Goal: Feedback & Contribution: Submit feedback/report problem

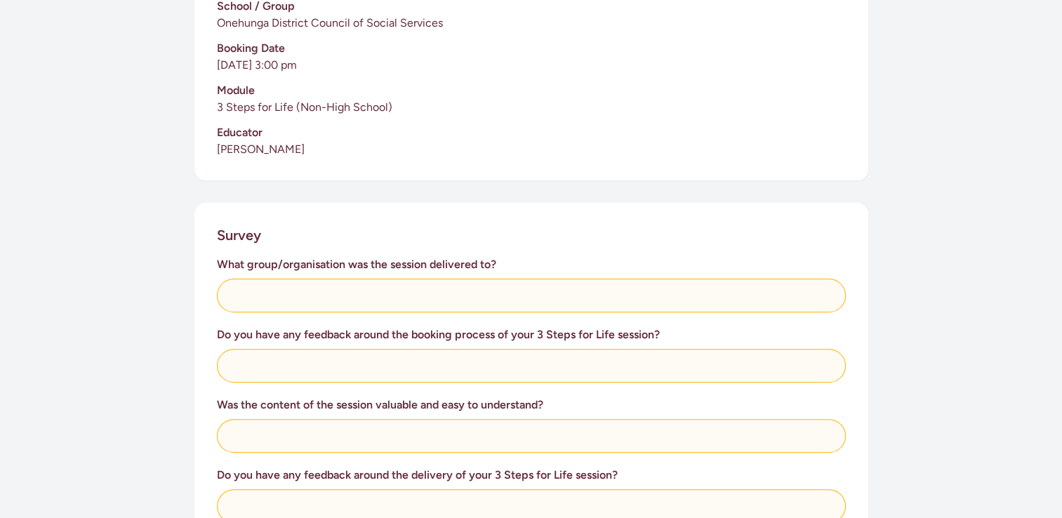
scroll to position [371, 0]
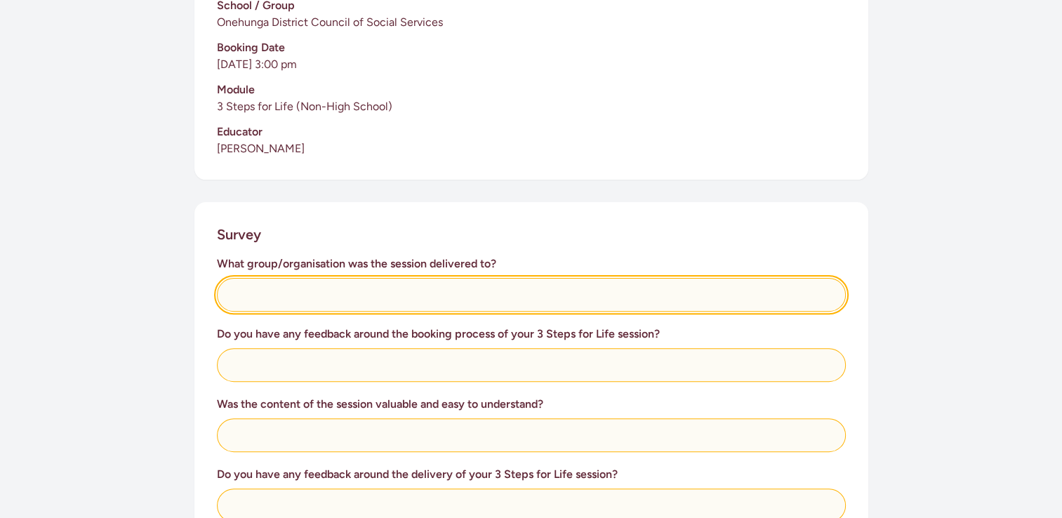
click at [458, 296] on input "text" at bounding box center [531, 295] width 629 height 34
type input "ODCOSS"
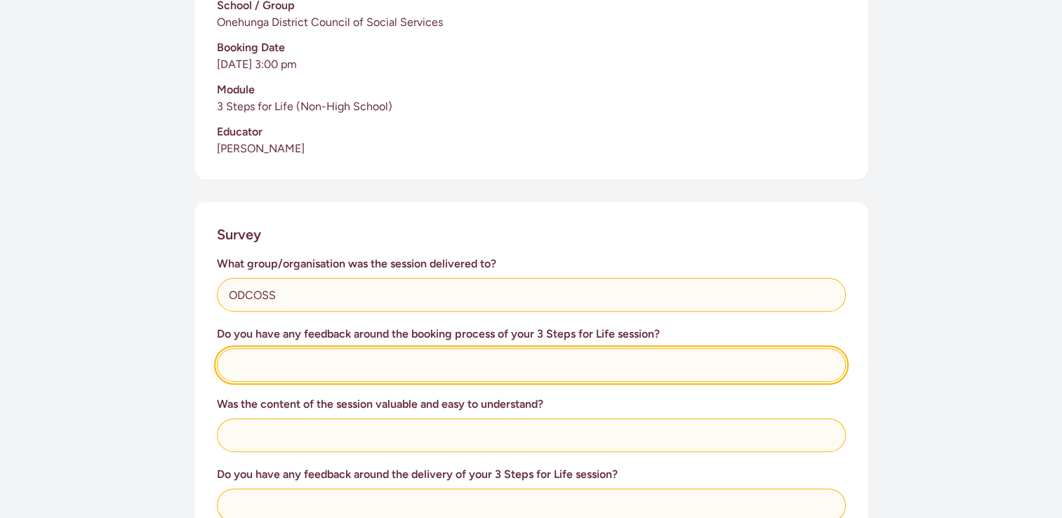
click at [404, 366] on input "text" at bounding box center [531, 365] width 629 height 34
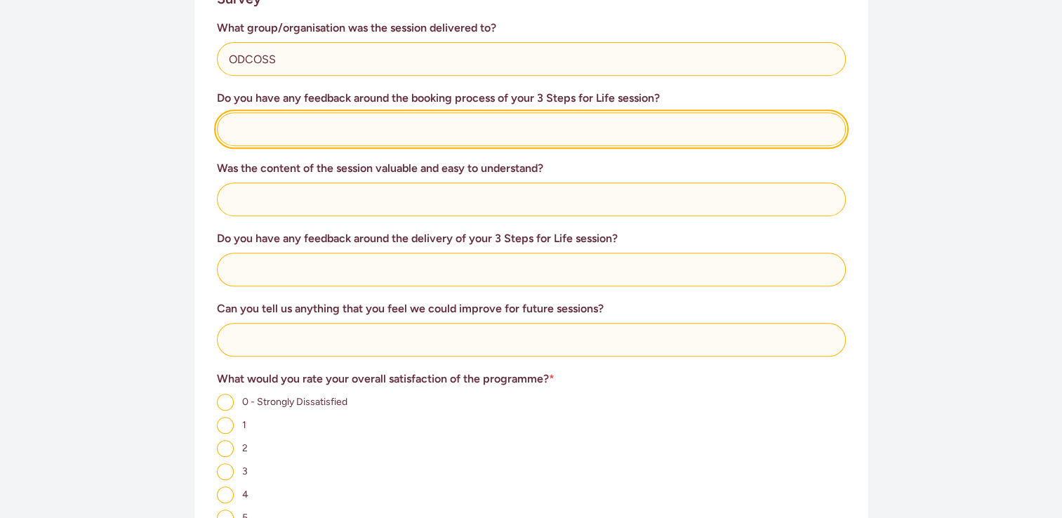
scroll to position [609, 0]
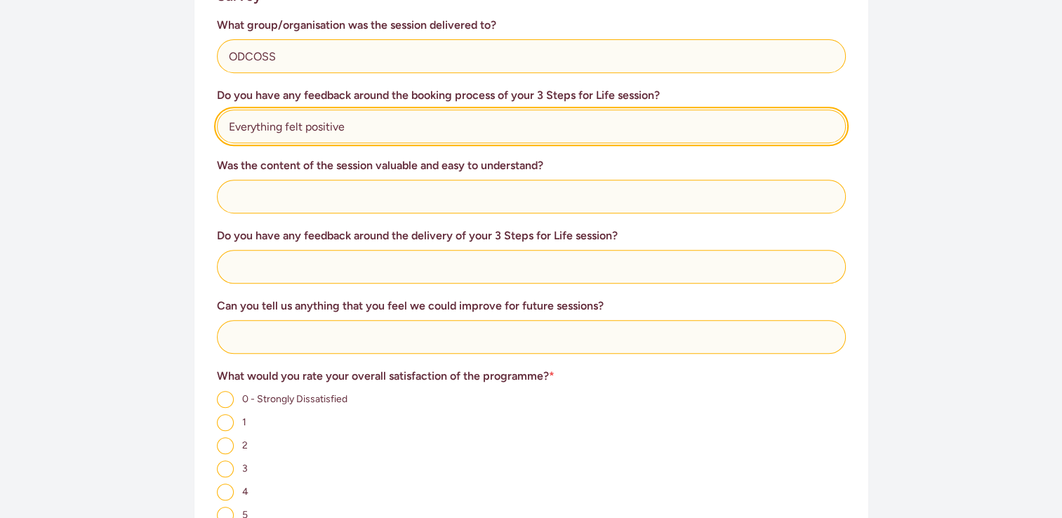
type input "Everything felt positive"
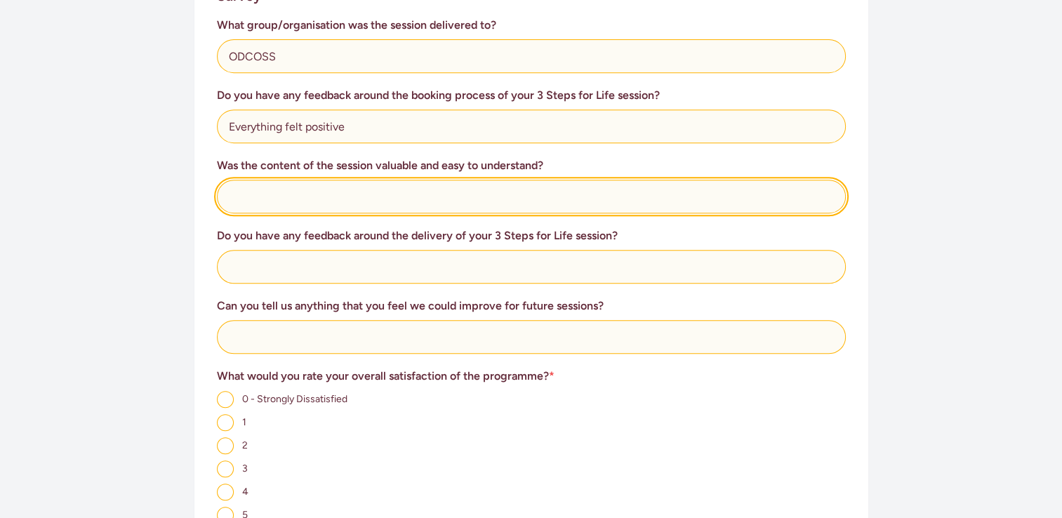
click at [453, 203] on input "text" at bounding box center [531, 197] width 629 height 34
type input "Yes"
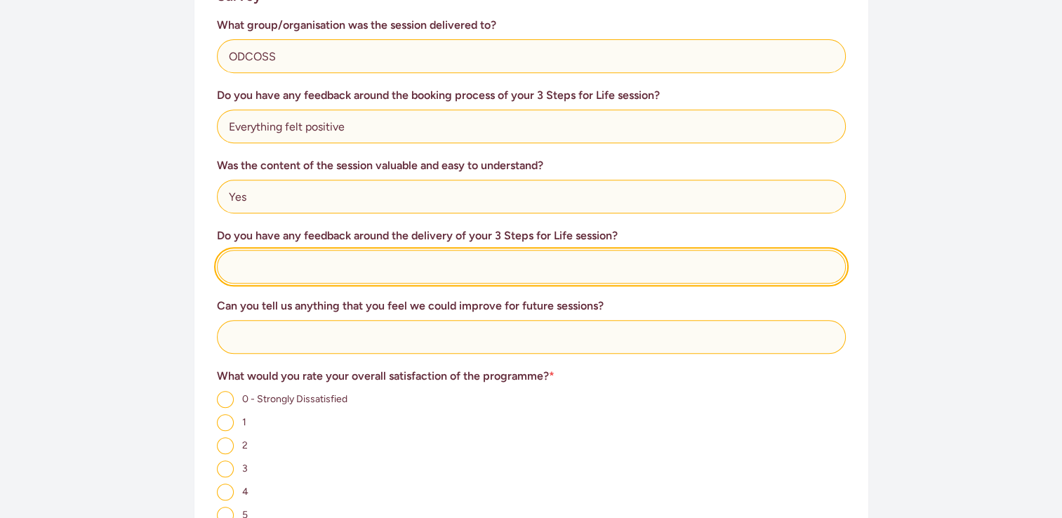
click at [452, 265] on input "text" at bounding box center [531, 267] width 629 height 34
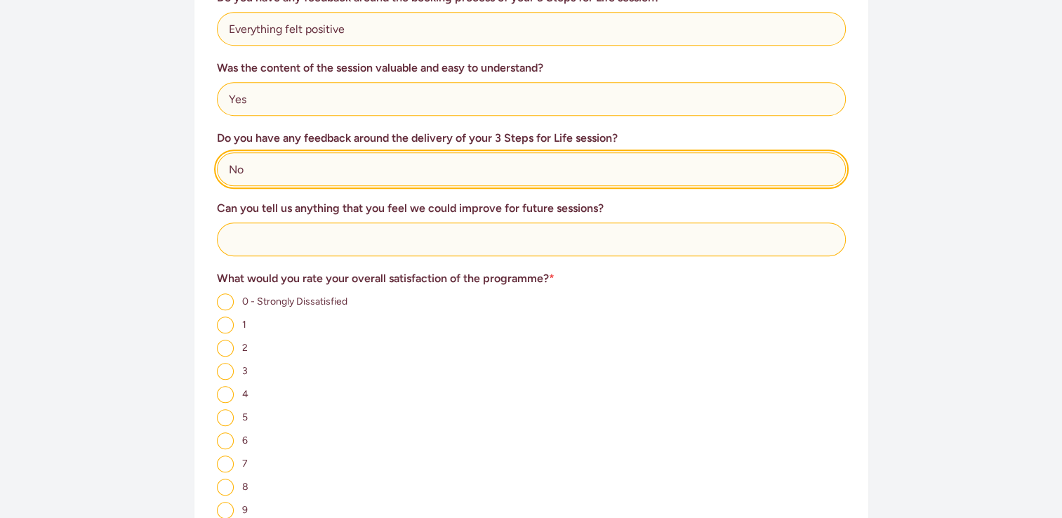
scroll to position [711, 0]
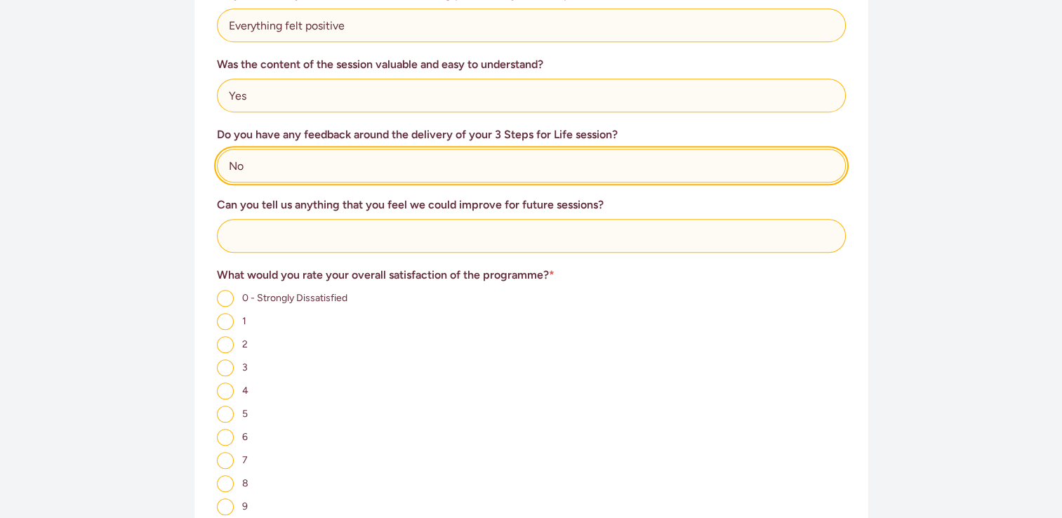
type input "No"
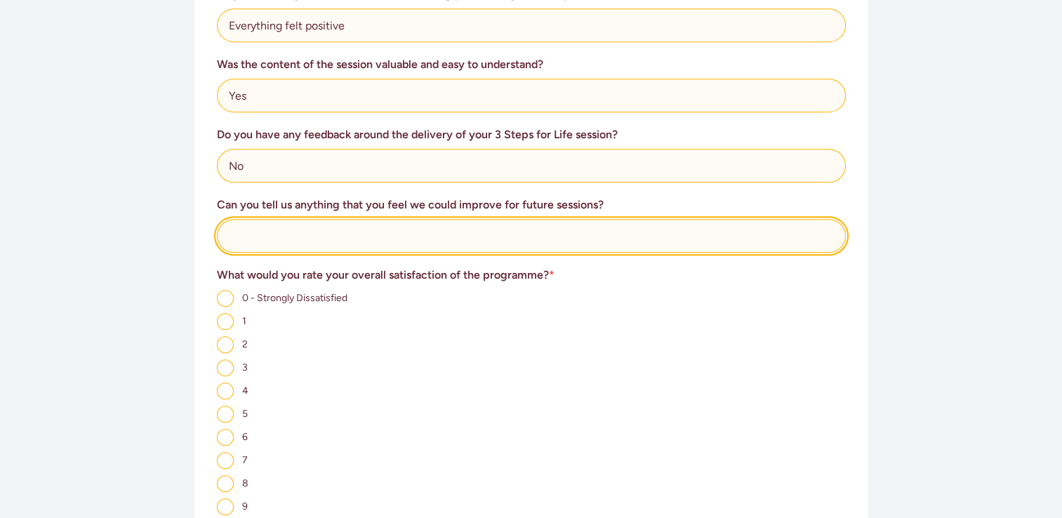
click at [397, 237] on input "text" at bounding box center [531, 236] width 629 height 34
type input "A"
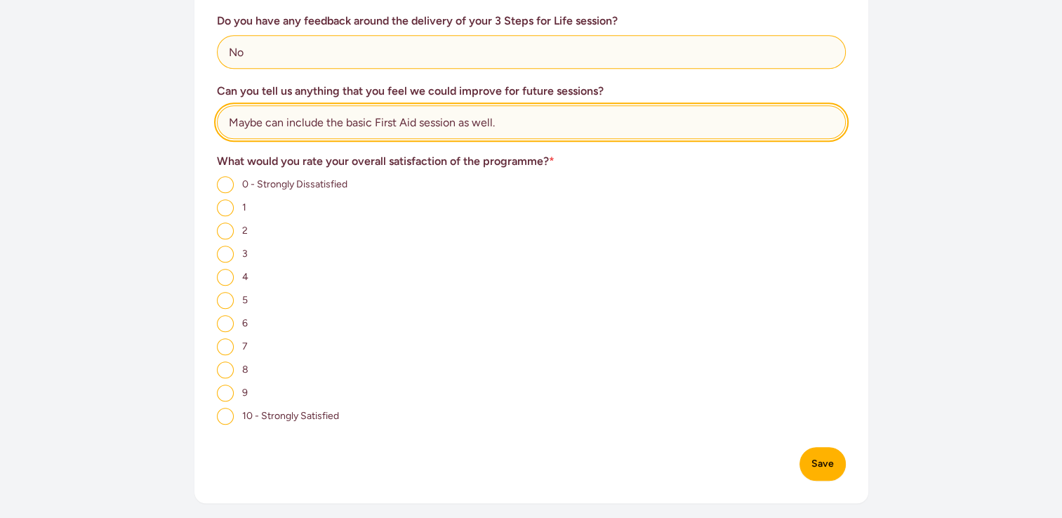
scroll to position [831, 0]
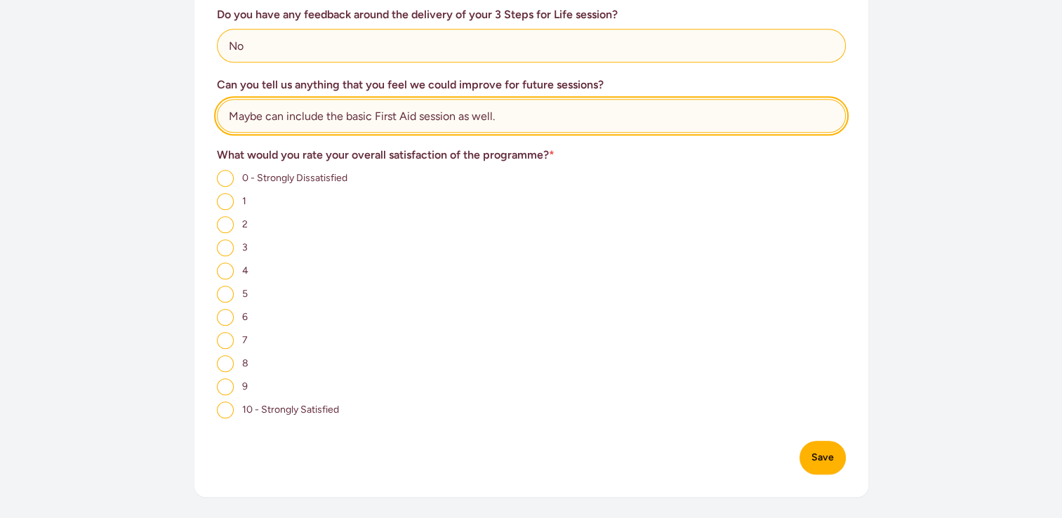
type input "Maybe can include the basic First Aid session as well."
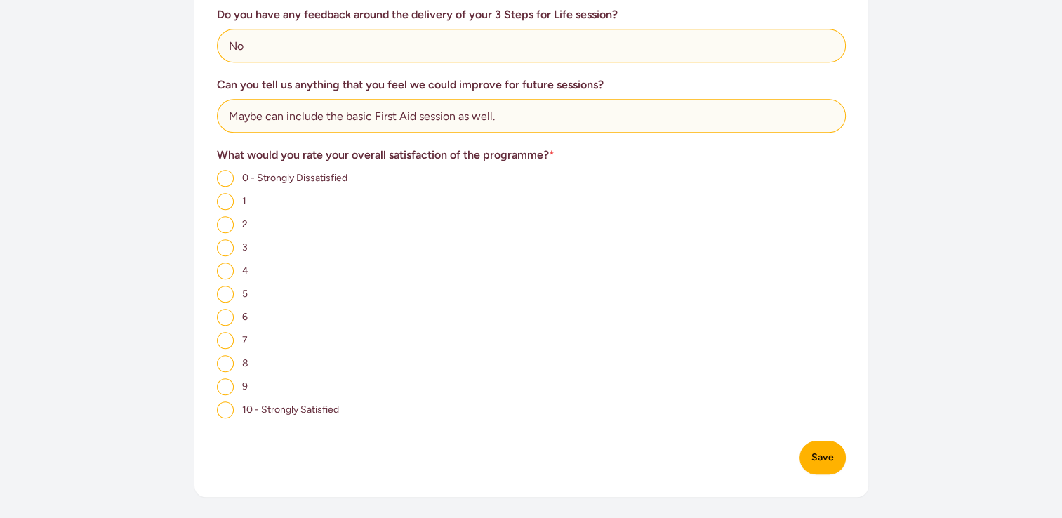
click at [225, 388] on input "9" at bounding box center [225, 386] width 17 height 17
radio input "true"
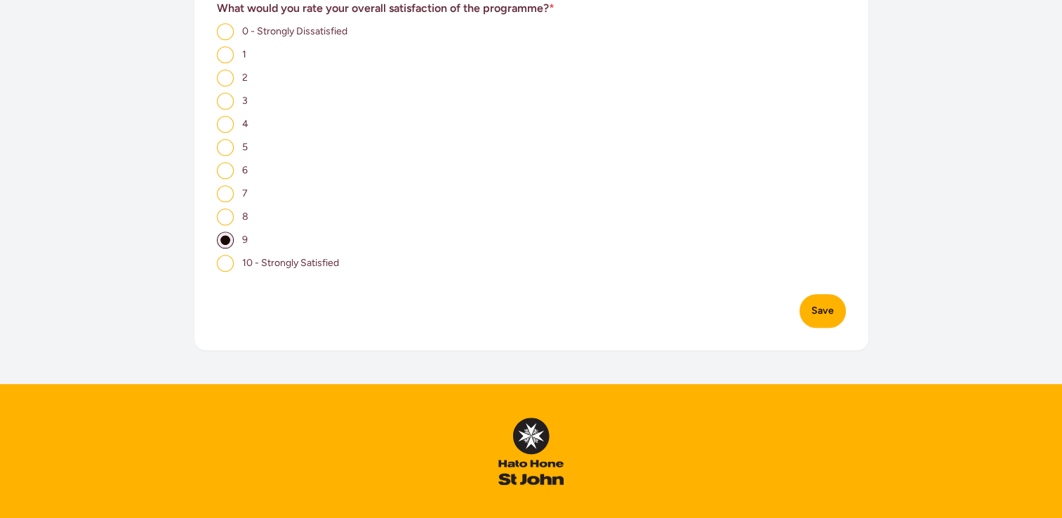
scroll to position [979, 0]
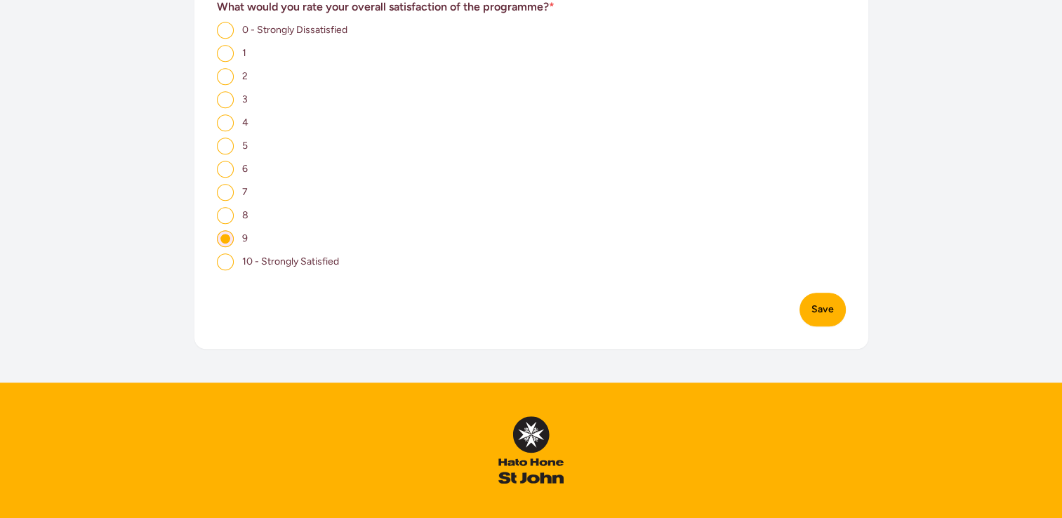
click at [821, 310] on button "Save" at bounding box center [823, 310] width 46 height 34
